Goal: Check status

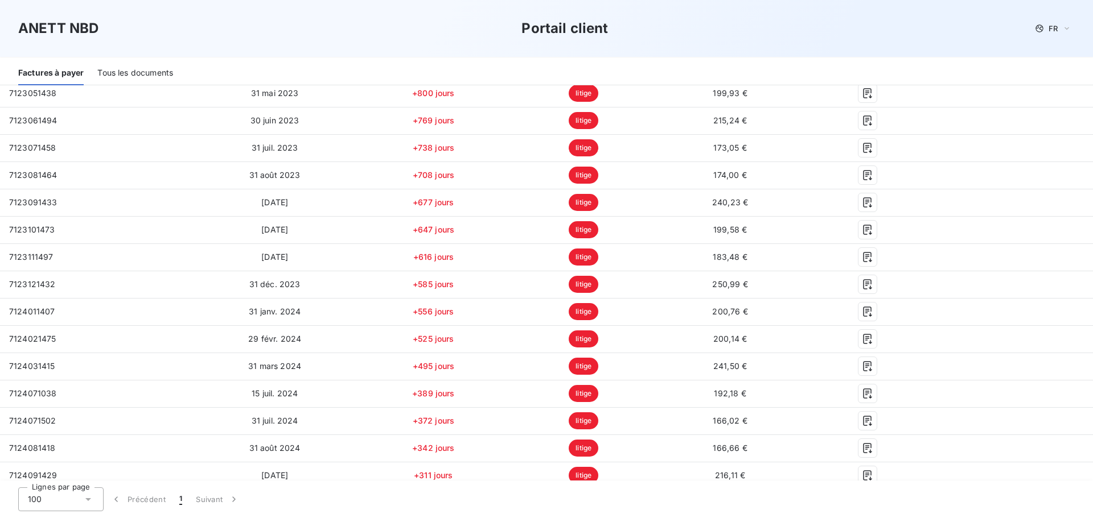
scroll to position [341, 0]
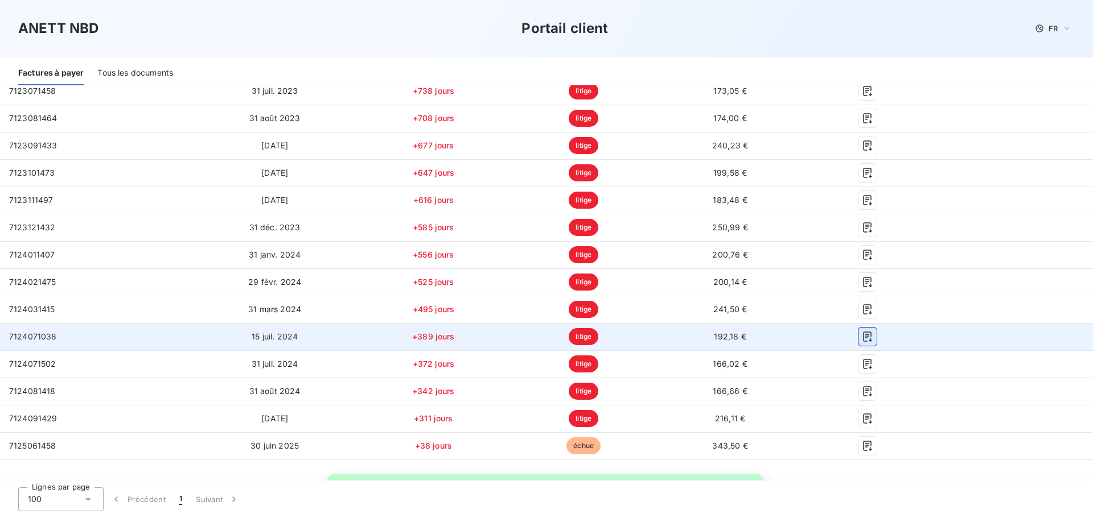
click at [862, 340] on icon "button" at bounding box center [867, 336] width 11 height 11
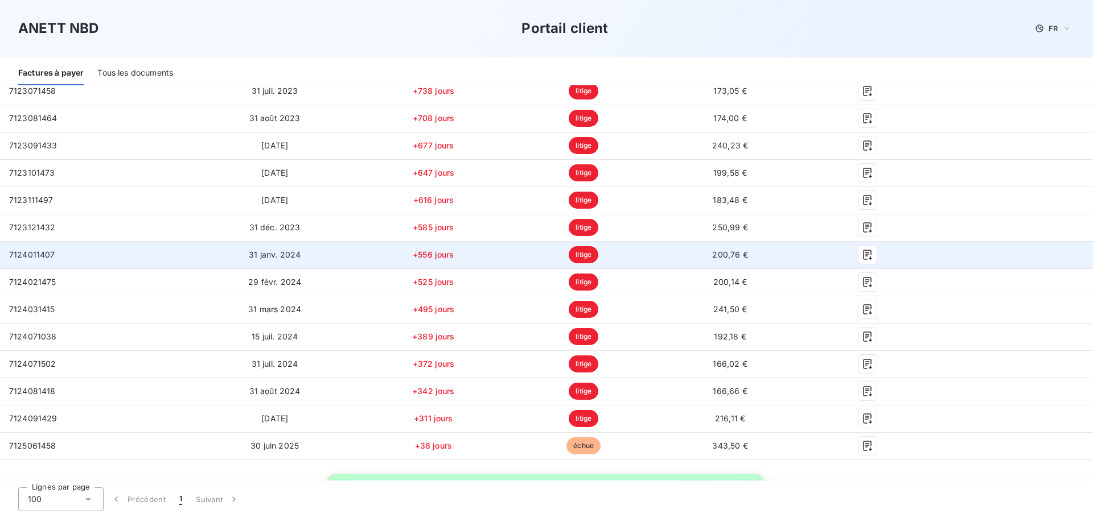
click at [219, 254] on td "31 janv. 2024" at bounding box center [275, 254] width 166 height 27
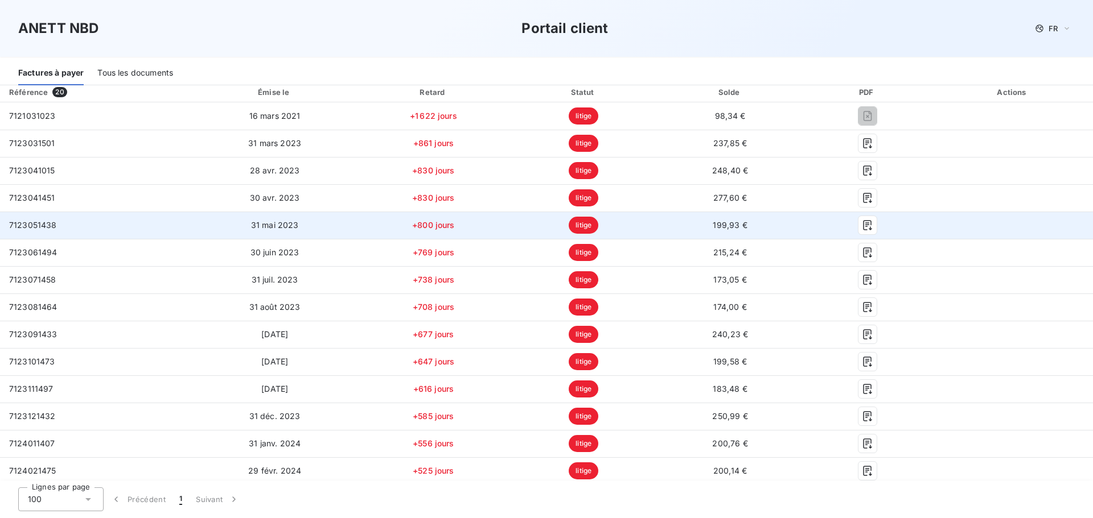
scroll to position [171, 0]
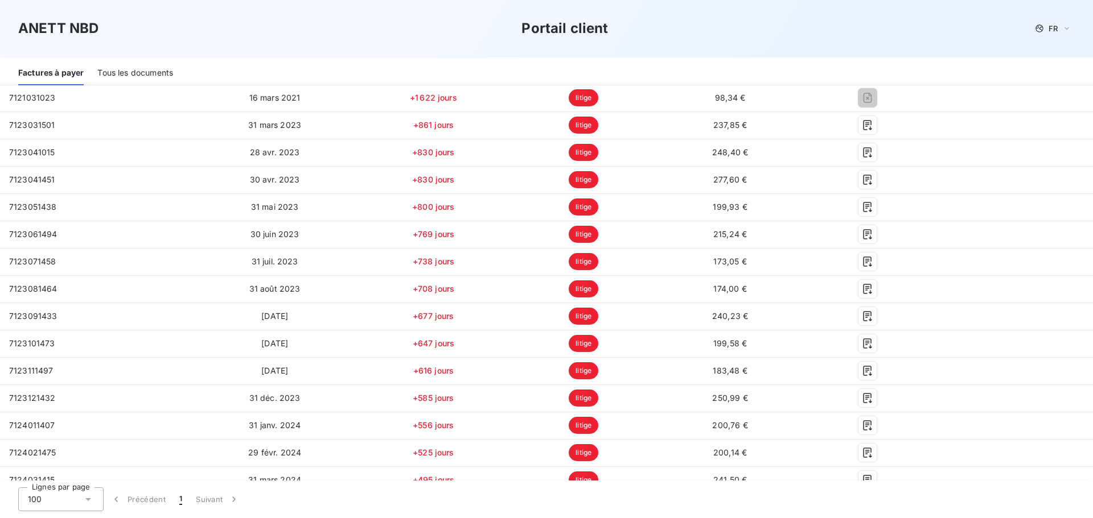
click at [154, 70] on div "Tous les documents" at bounding box center [135, 73] width 76 height 24
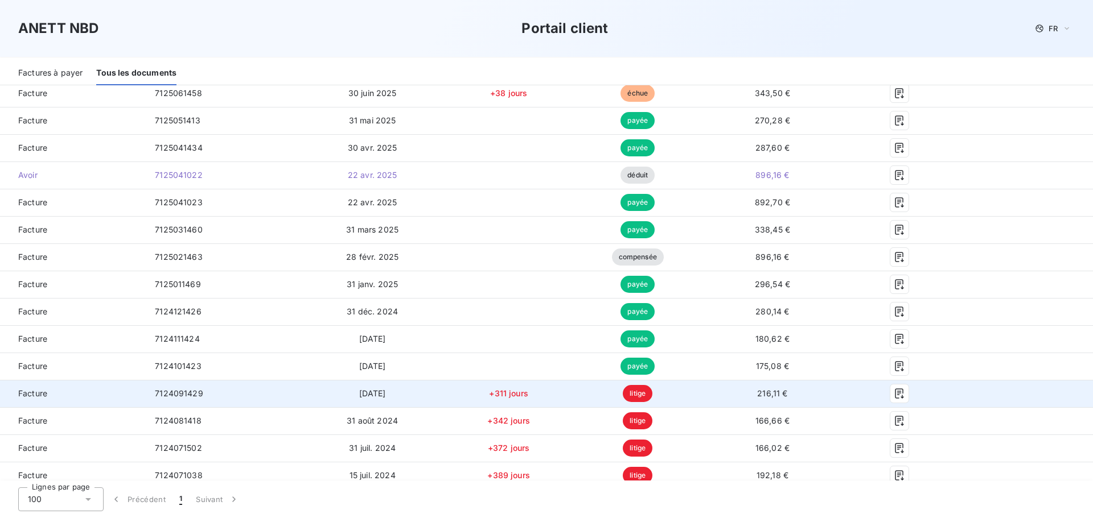
scroll to position [166, 0]
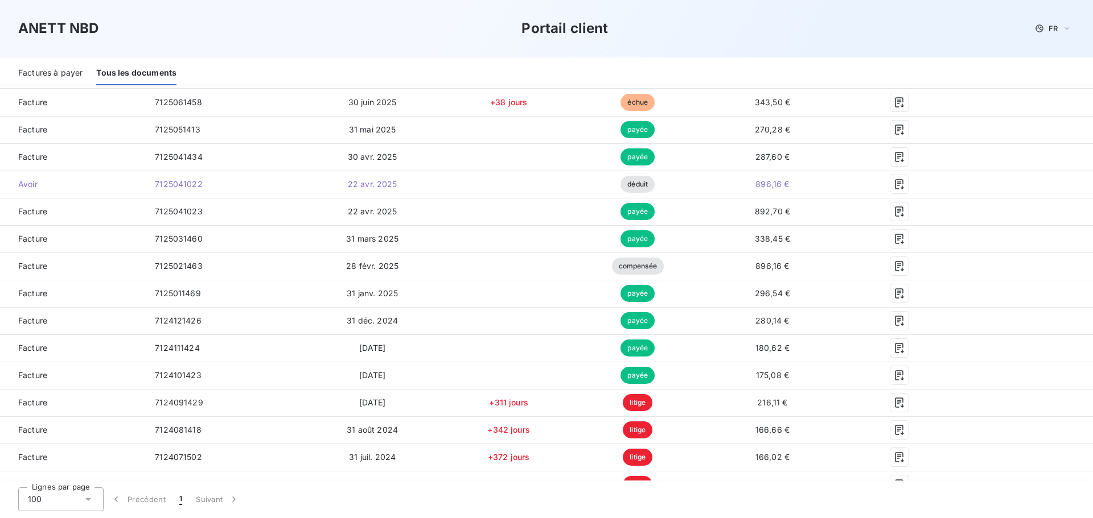
click at [47, 73] on div "Factures à payer" at bounding box center [50, 73] width 64 height 24
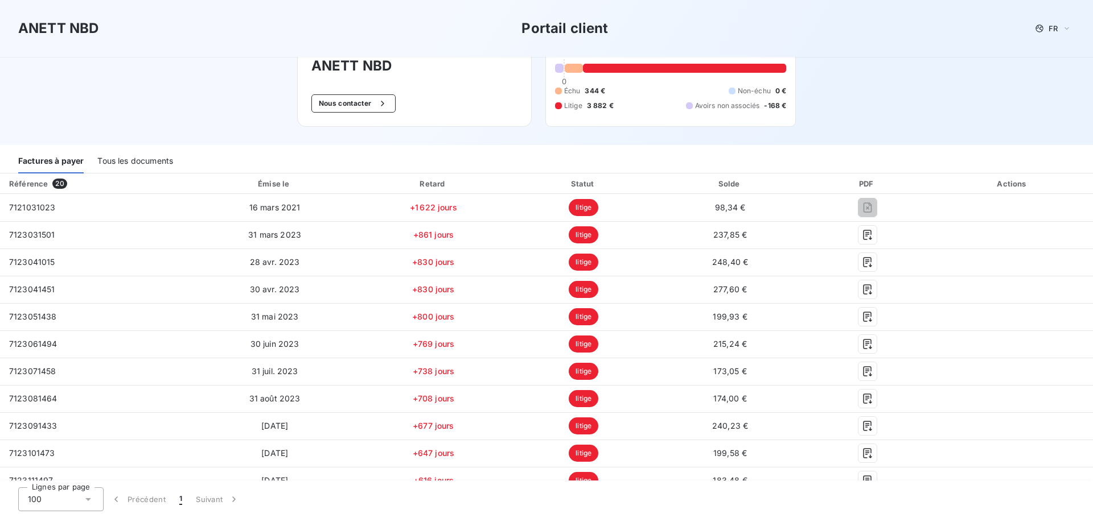
scroll to position [0, 0]
